Goal: Find specific page/section: Find specific page/section

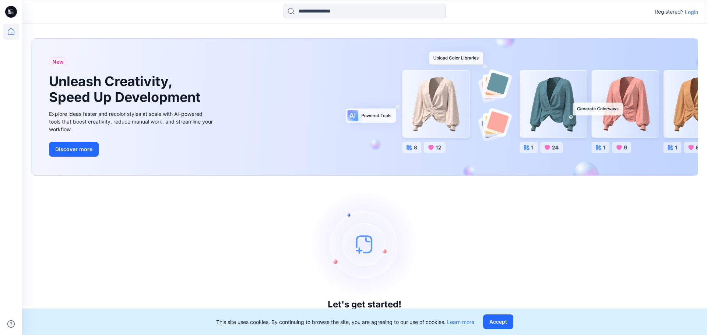
click at [695, 11] on p "Login" at bounding box center [690, 12] width 13 height 8
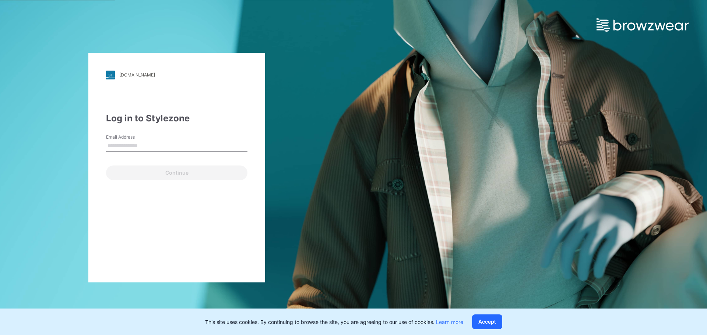
click at [102, 162] on div "[DOMAIN_NAME] Loading... Log in to Stylezone Email Address Continue" at bounding box center [176, 168] width 177 height 230
click at [135, 147] on input "Email Address" at bounding box center [176, 146] width 141 height 11
type input "**********"
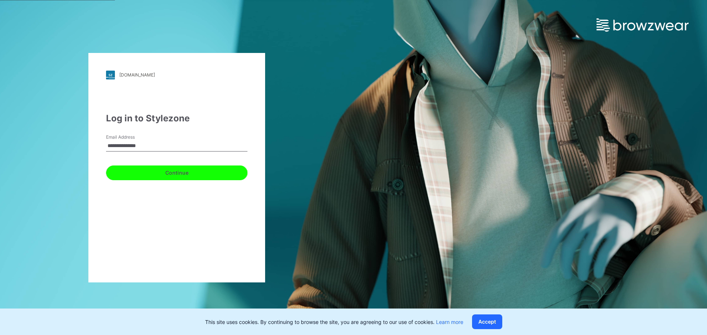
click at [229, 176] on button "Continue" at bounding box center [176, 173] width 141 height 15
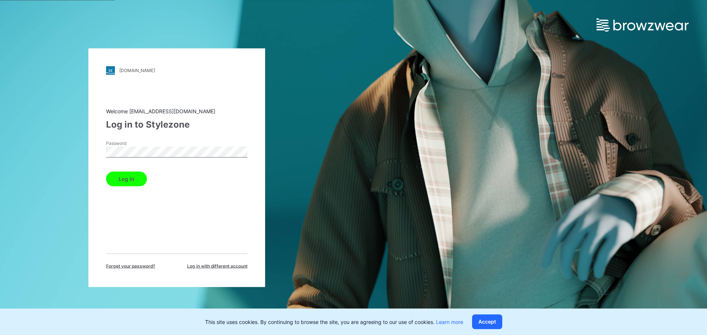
click at [124, 177] on button "Log in" at bounding box center [126, 178] width 41 height 15
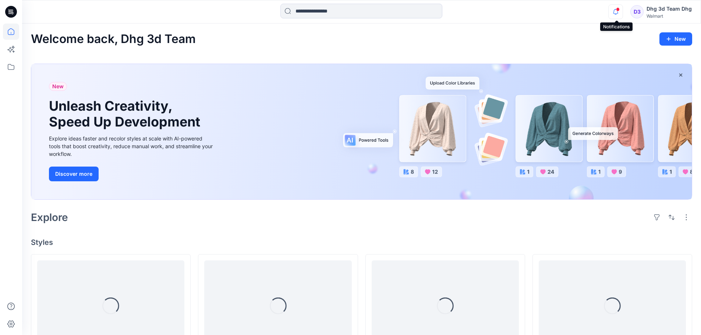
click at [614, 13] on icon "button" at bounding box center [616, 11] width 14 height 15
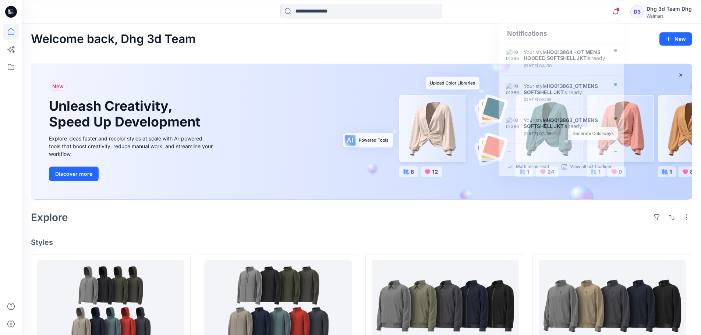
click at [535, 8] on div "Notifications Your style HQ013864 – OT MENS HOODED SOFTSHELL JKT is ready [DATE…" at bounding box center [361, 12] width 679 height 16
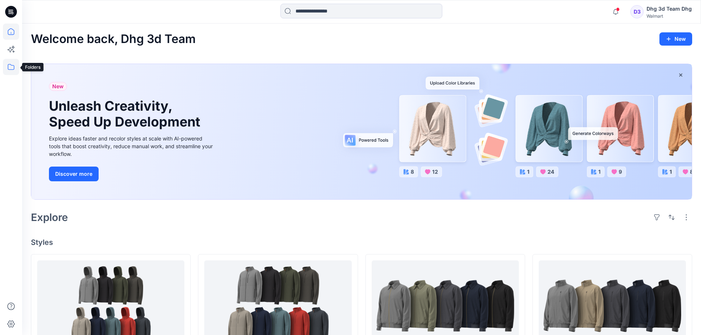
click at [12, 68] on icon at bounding box center [11, 67] width 16 height 16
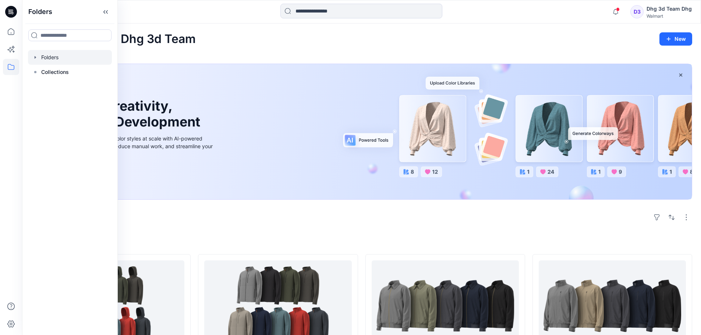
click at [67, 61] on div at bounding box center [70, 57] width 84 height 15
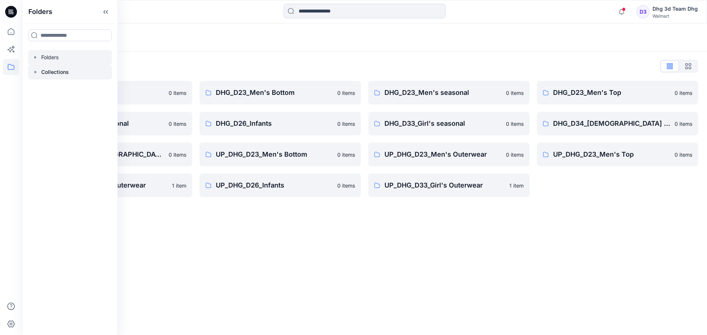
click at [43, 76] on p "Collections" at bounding box center [55, 72] width 28 height 9
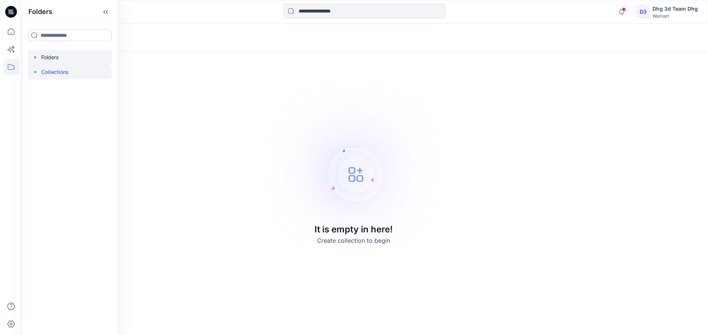
click at [82, 61] on div at bounding box center [70, 57] width 84 height 15
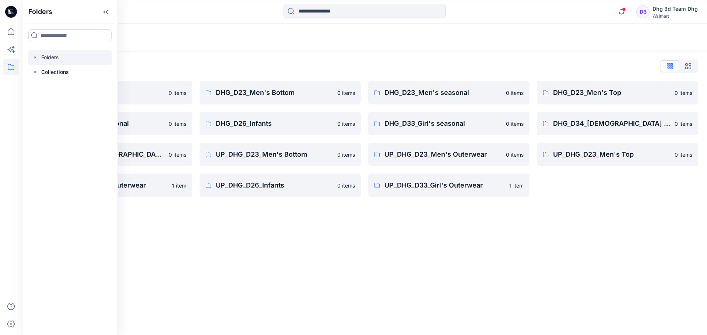
click at [294, 54] on div "Folders List DHG Internal Review 0 items DHG_D24_Boys Seasonal 0 items UP_DHG D…" at bounding box center [364, 129] width 684 height 155
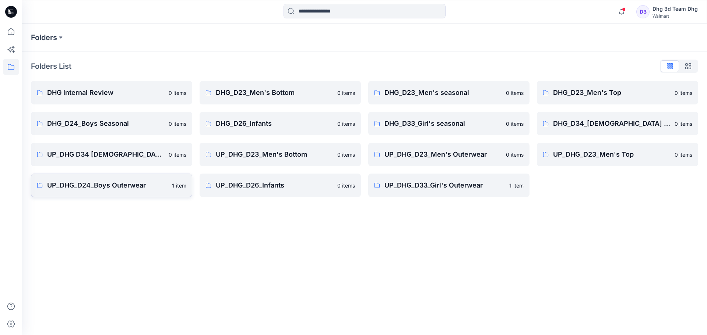
click at [121, 189] on p "UP_DHG_D24_Boys Outerwear" at bounding box center [107, 185] width 120 height 10
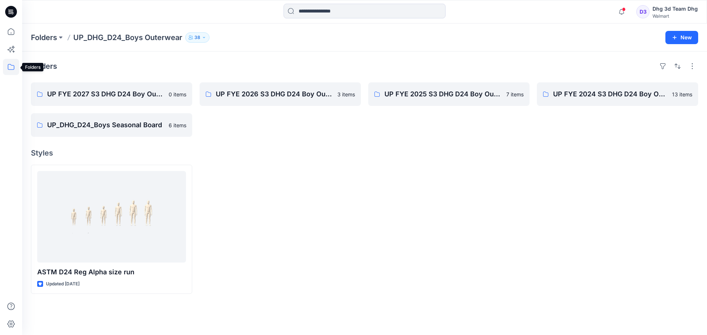
click at [8, 62] on icon at bounding box center [11, 67] width 16 height 16
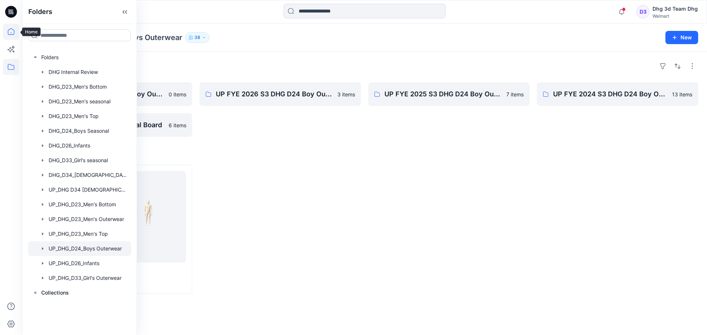
click at [8, 33] on icon at bounding box center [11, 32] width 16 height 16
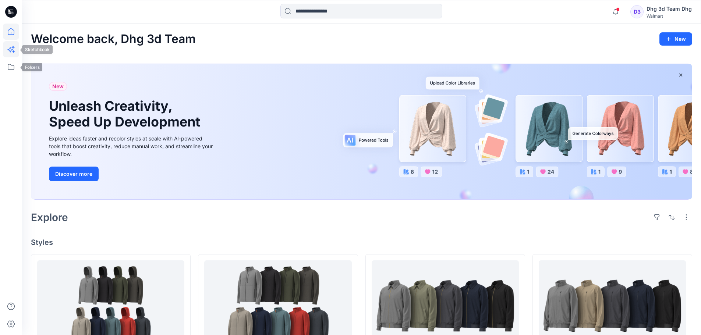
click at [10, 50] on icon at bounding box center [11, 49] width 16 height 16
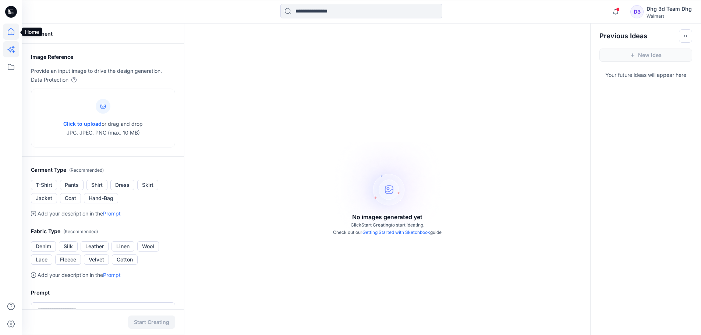
click at [11, 31] on icon at bounding box center [11, 32] width 16 height 16
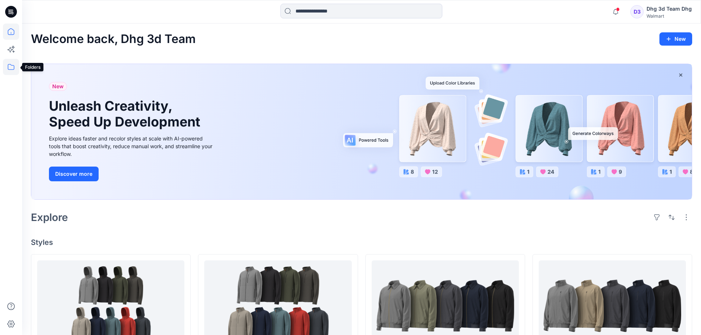
click at [13, 66] on icon at bounding box center [11, 67] width 7 height 6
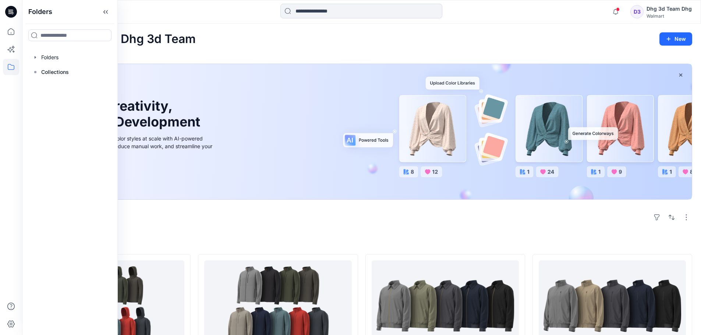
click at [116, 14] on div "Folders" at bounding box center [69, 12] width 95 height 24
click at [108, 13] on icon at bounding box center [107, 12] width 2 height 4
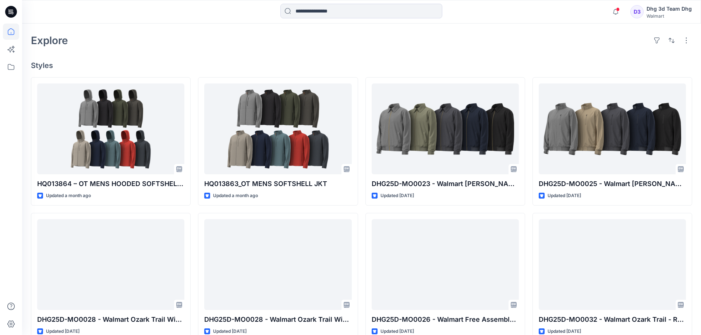
scroll to position [184, 0]
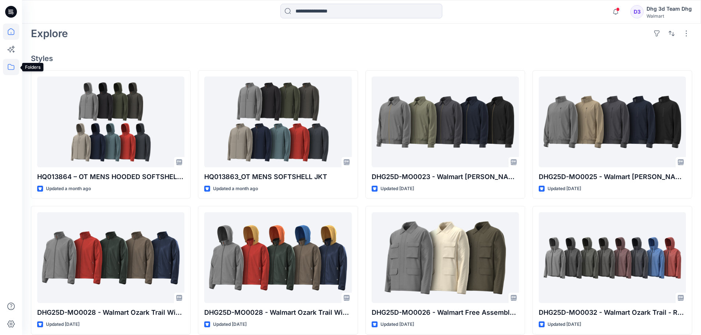
click at [10, 64] on icon at bounding box center [11, 67] width 7 height 6
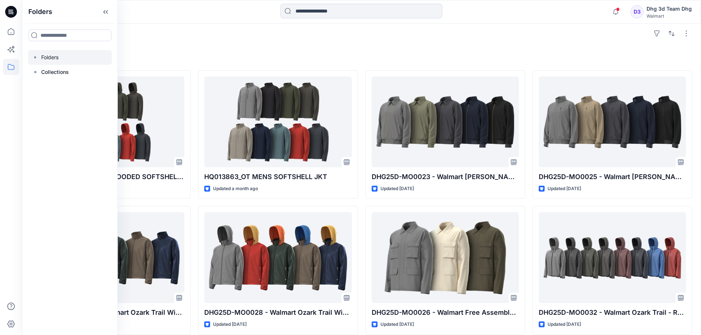
click at [69, 57] on div at bounding box center [70, 57] width 84 height 15
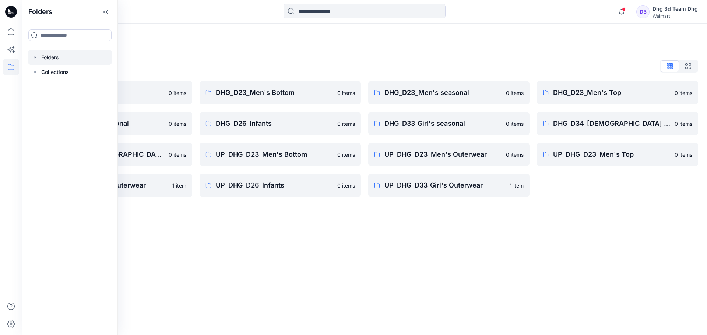
click at [213, 26] on div "Folders" at bounding box center [364, 38] width 684 height 28
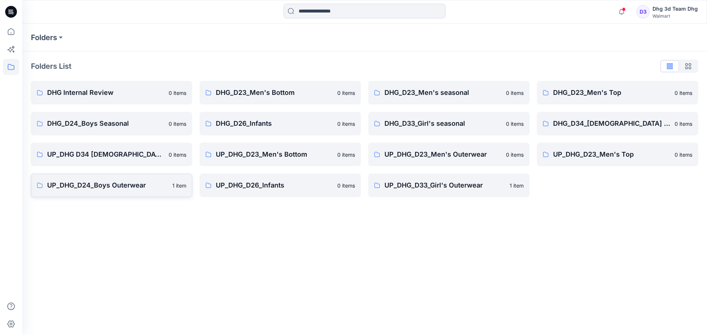
click at [120, 181] on p "UP_DHG_D24_Boys Outerwear" at bounding box center [107, 185] width 121 height 10
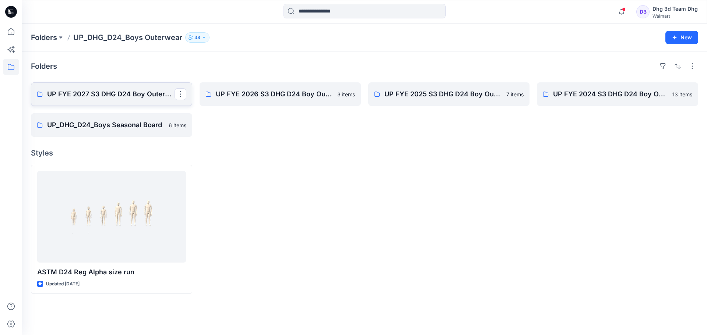
click at [91, 94] on p "UP FYE 2027 S3 DHG D24 Boy Outerwear - Ozark Trail" at bounding box center [110, 94] width 127 height 10
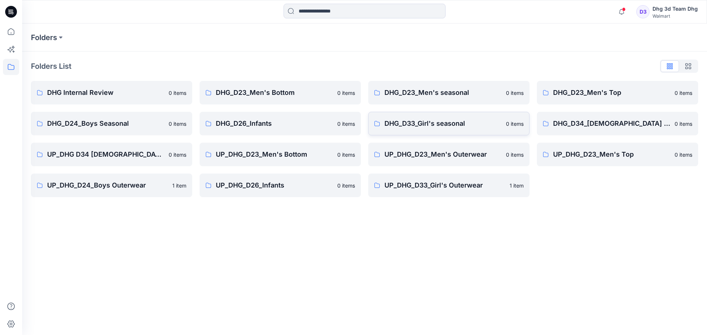
click at [448, 127] on p "DHG_D33_Girl's seasonal" at bounding box center [442, 123] width 117 height 10
click at [446, 187] on p "UP_DHG_D33_Girl's Outerwear" at bounding box center [444, 185] width 121 height 10
